Goal: Find specific page/section: Find specific page/section

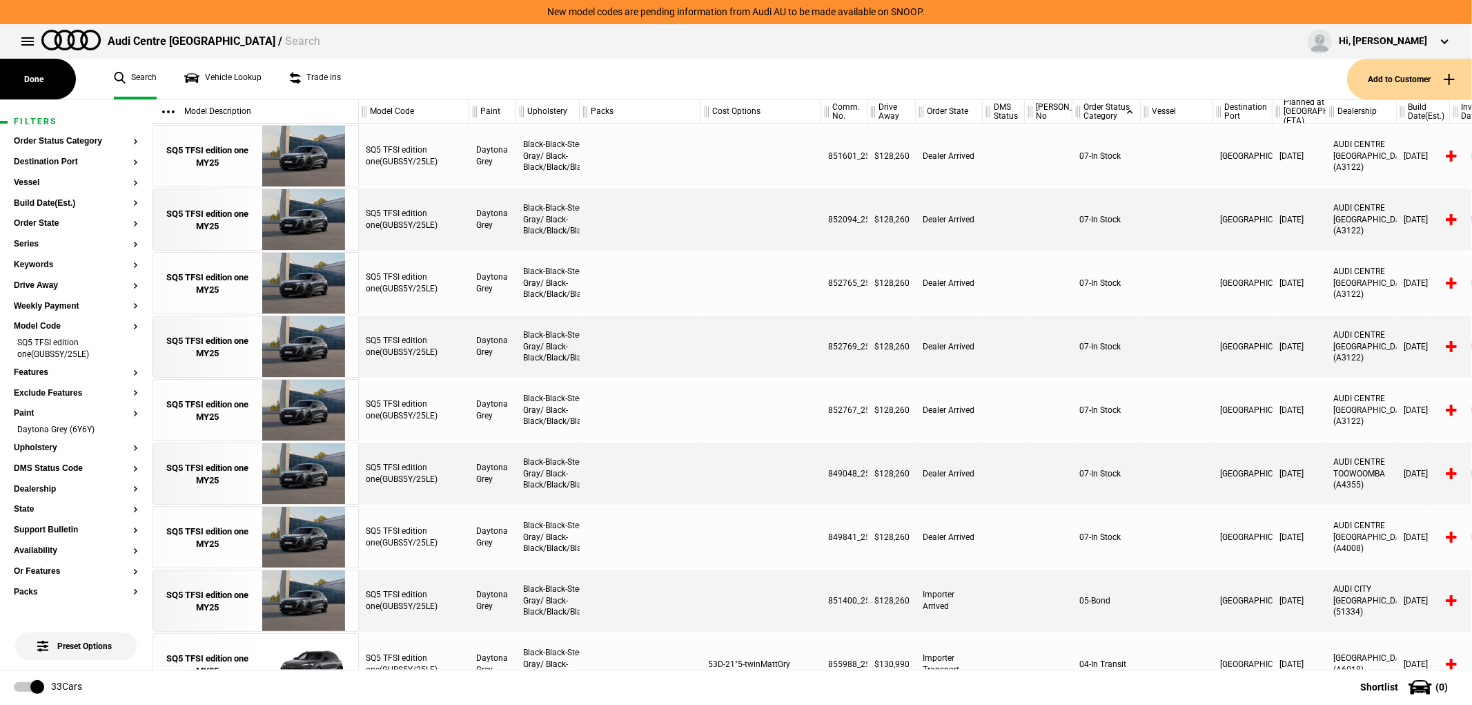
click at [258, 77] on link "Vehicle Lookup" at bounding box center [222, 79] width 77 height 41
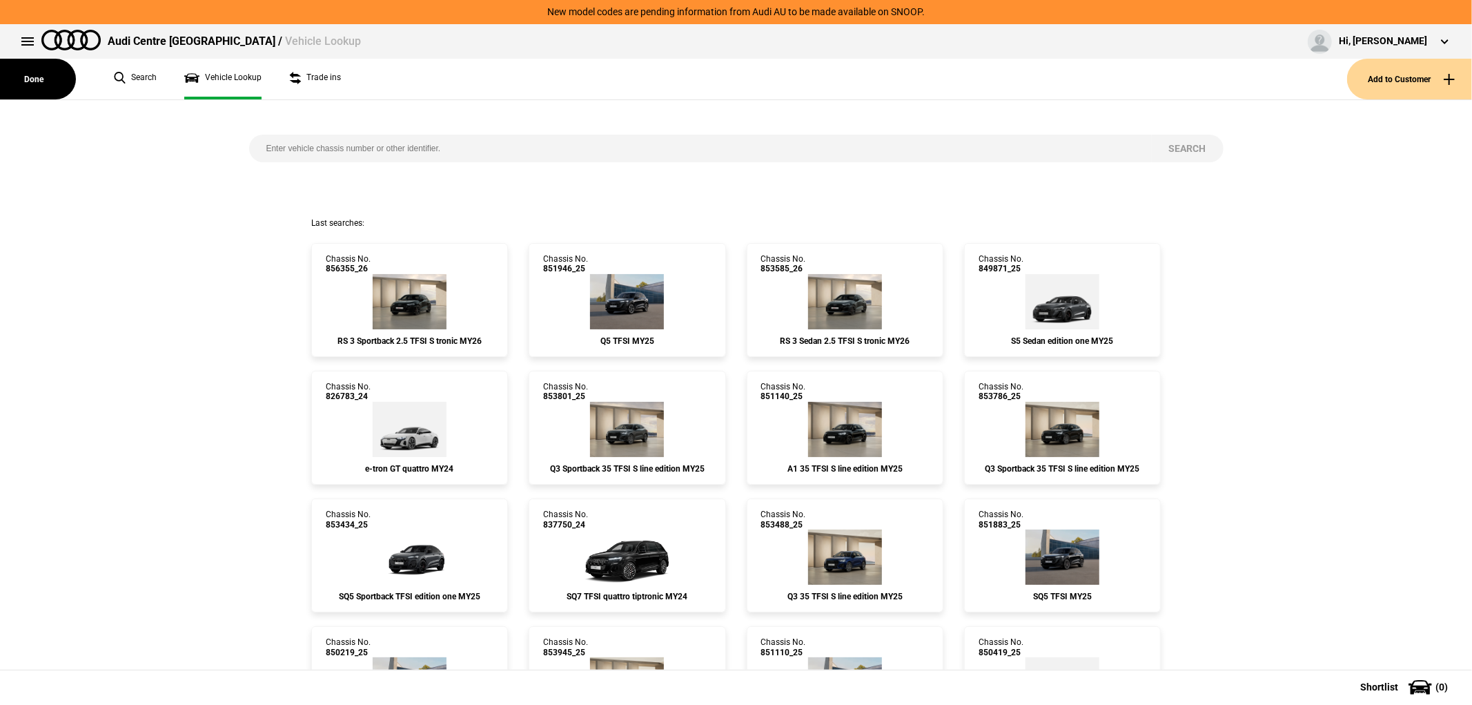
click at [429, 150] on input "search" at bounding box center [700, 149] width 903 height 28
paste input "853796"
type input "853796"
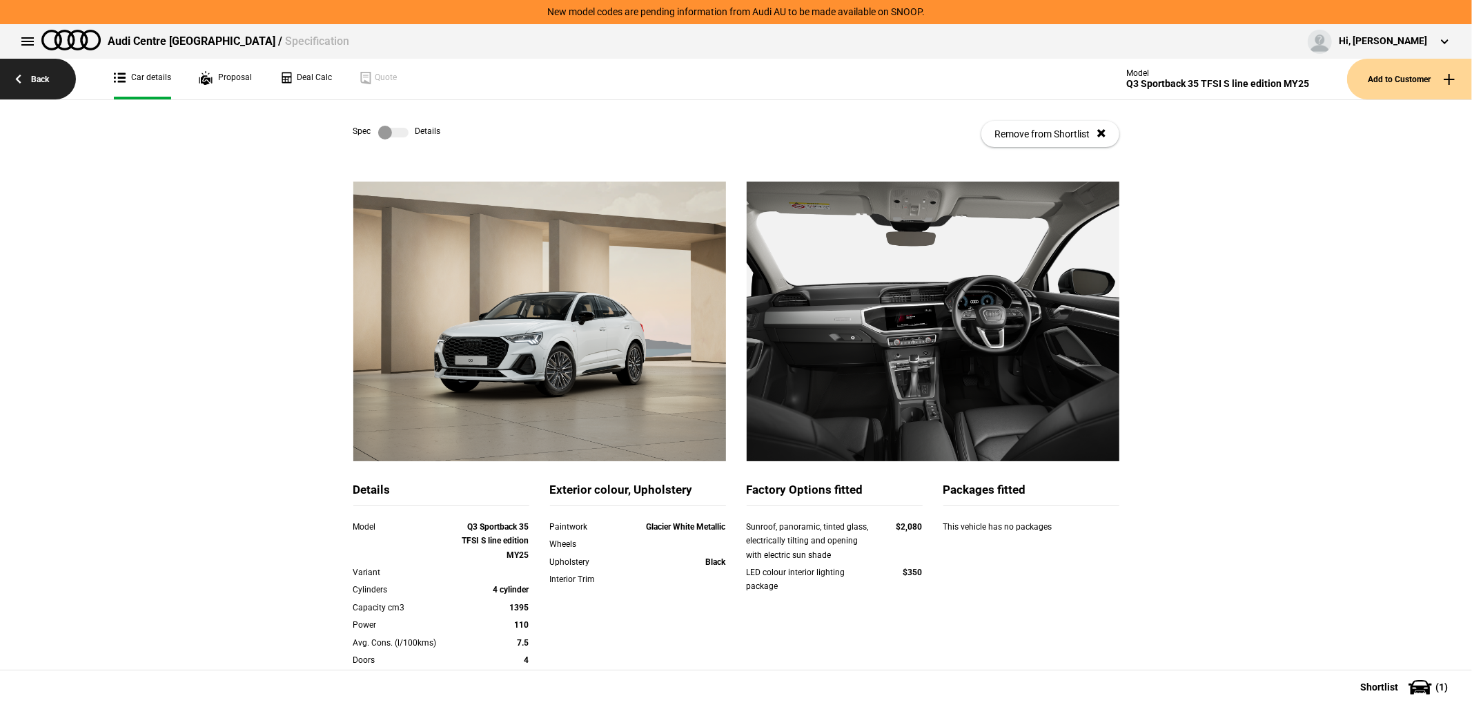
click at [43, 90] on link "Back" at bounding box center [38, 79] width 76 height 41
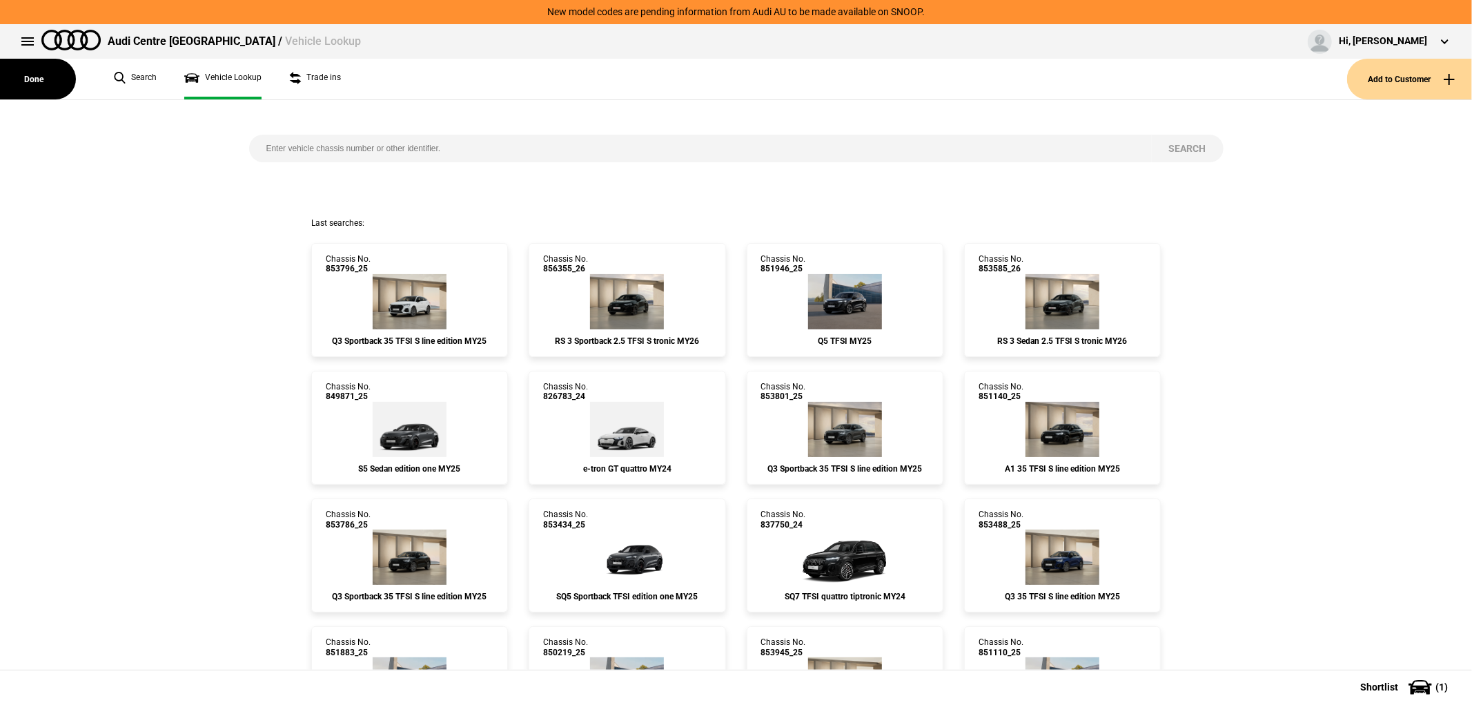
click at [326, 139] on input "search" at bounding box center [700, 149] width 903 height 28
paste input "853797"
type input "853797"
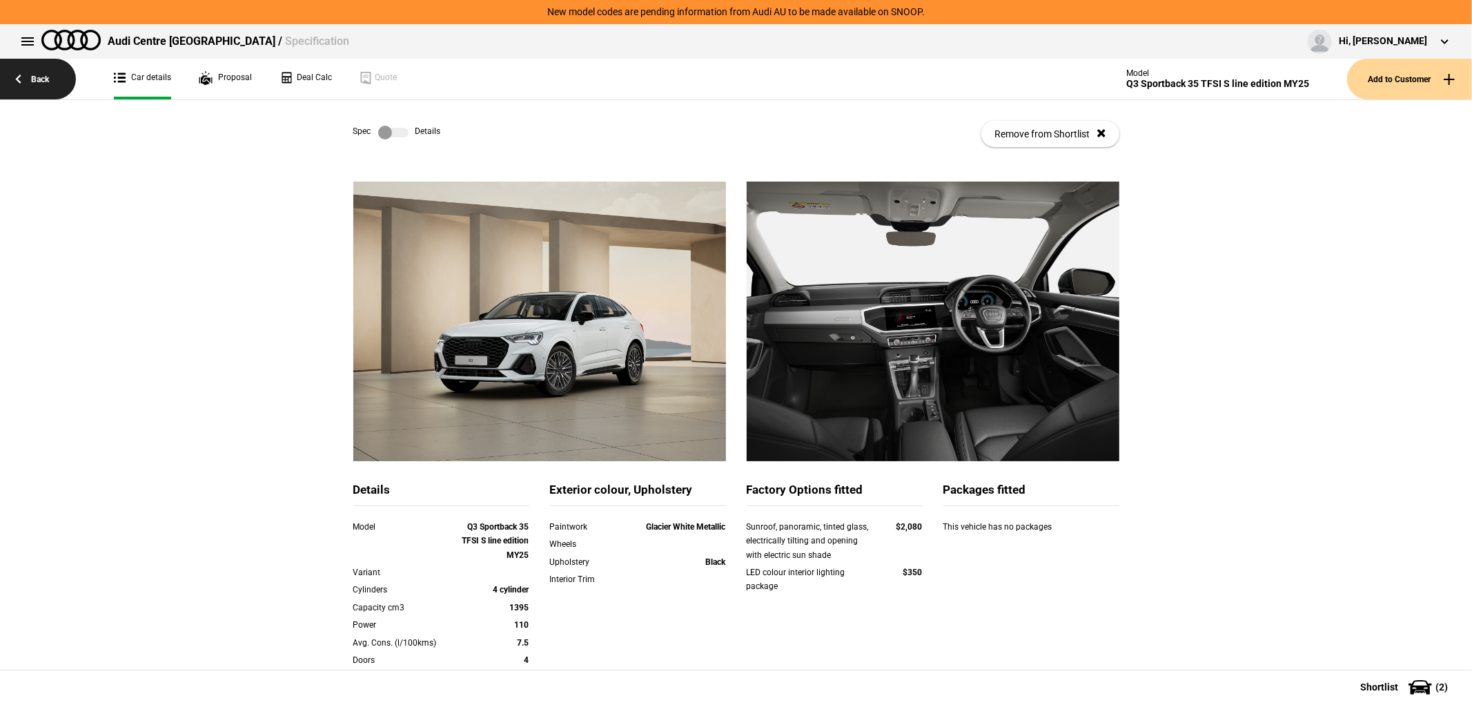
click at [52, 78] on link "Back" at bounding box center [38, 79] width 76 height 41
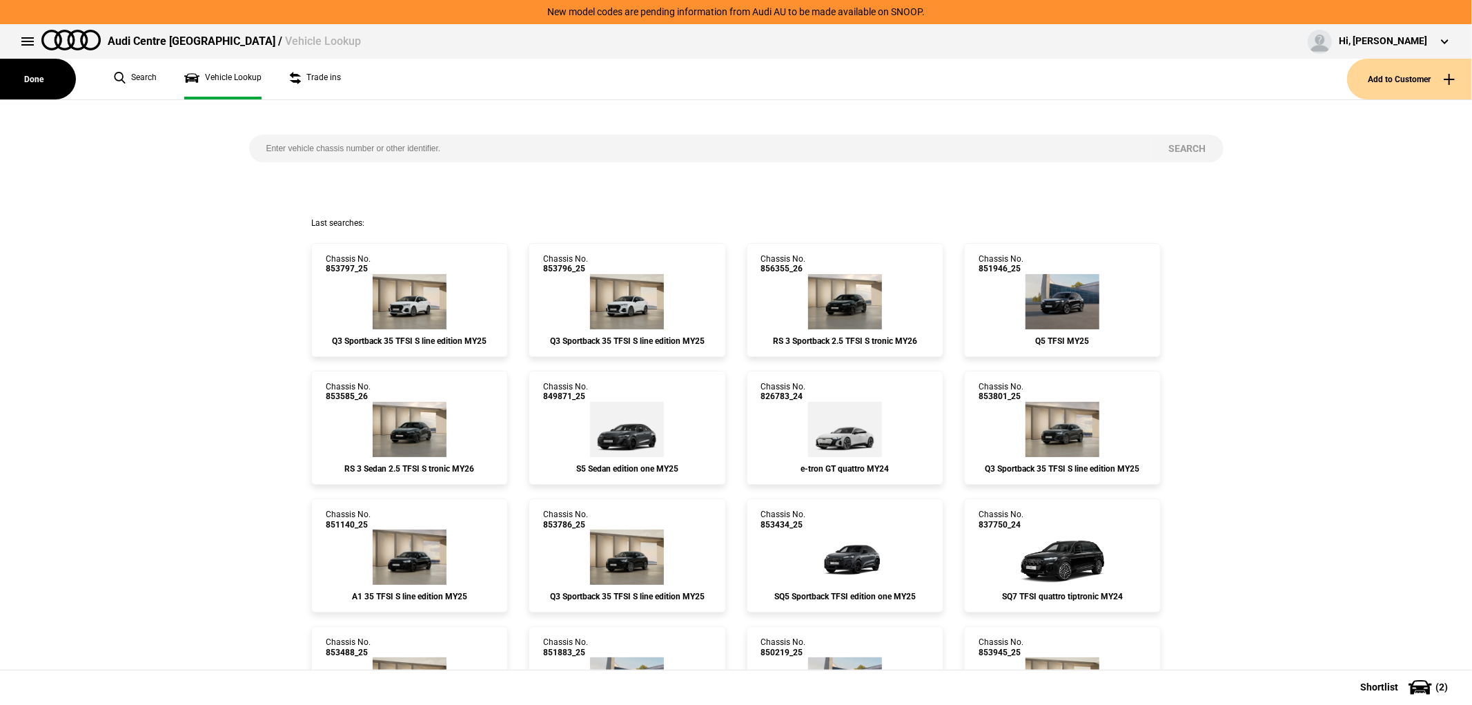
click at [416, 145] on input "search" at bounding box center [700, 149] width 903 height 28
paste input "853798"
type input "853798"
